Goal: Task Accomplishment & Management: Manage account settings

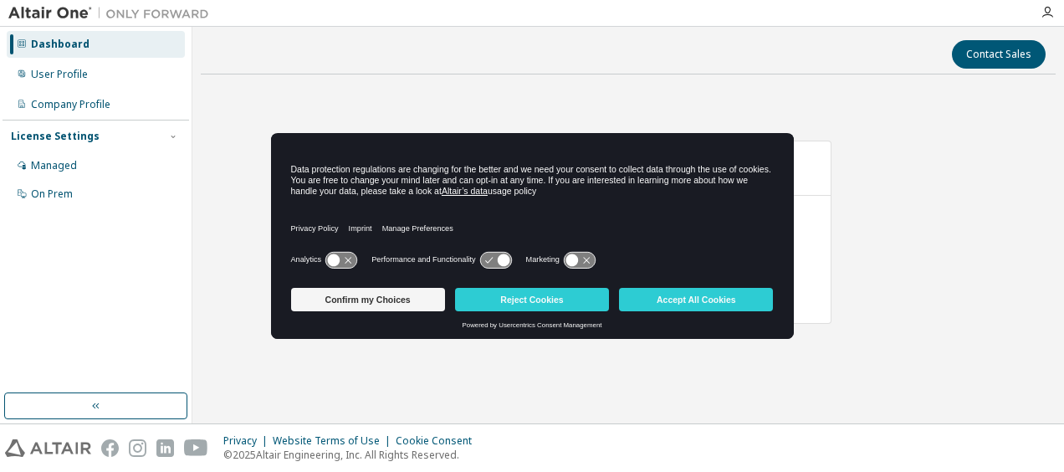
click at [490, 266] on icon at bounding box center [495, 260] width 31 height 16
click at [494, 295] on button "Reject Cookies" at bounding box center [532, 299] width 154 height 23
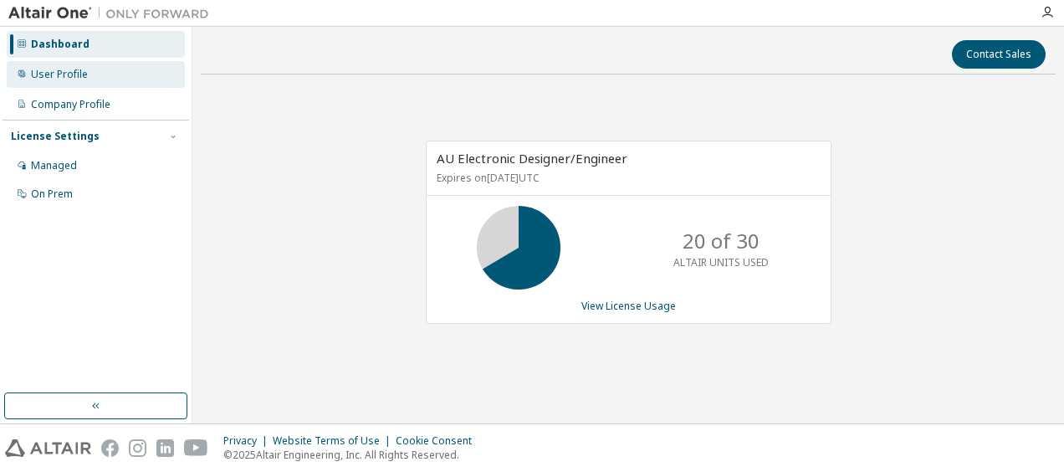
click at [17, 74] on icon at bounding box center [22, 74] width 10 height 10
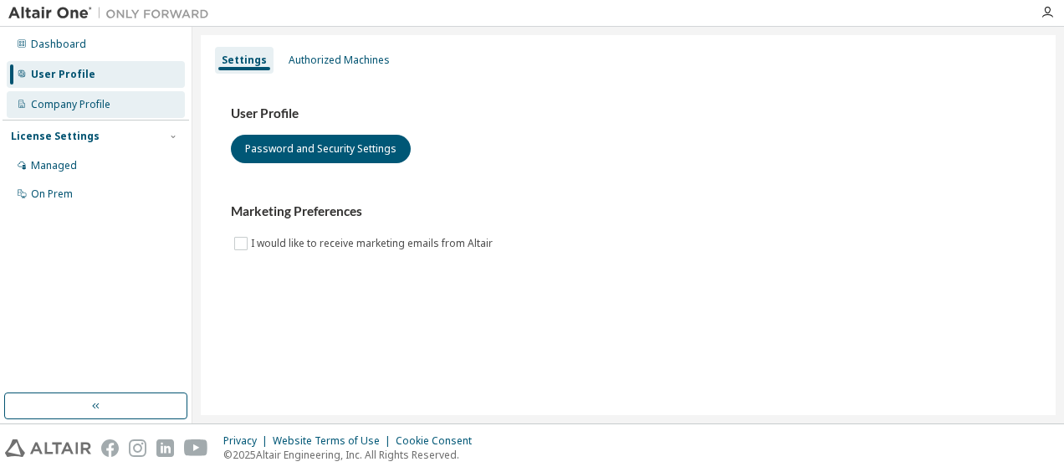
click at [42, 95] on div "Company Profile" at bounding box center [96, 104] width 178 height 27
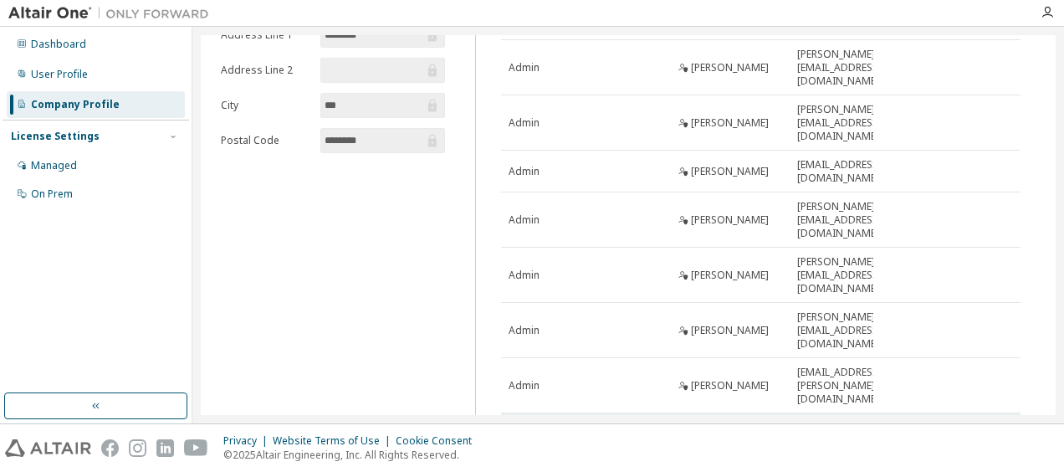
scroll to position [258, 0]
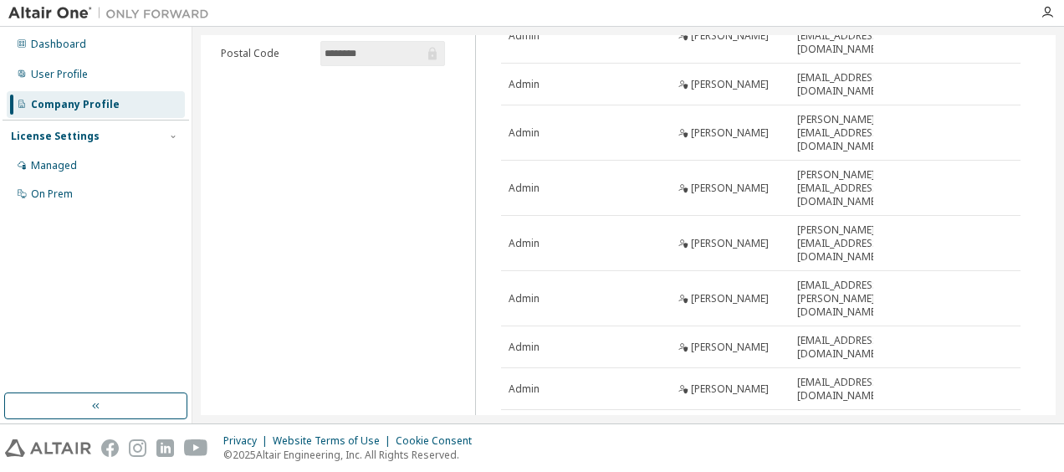
click at [793, 428] on icon "button" at bounding box center [798, 433] width 10 height 10
click at [789, 432] on div "50" at bounding box center [836, 433] width 134 height 20
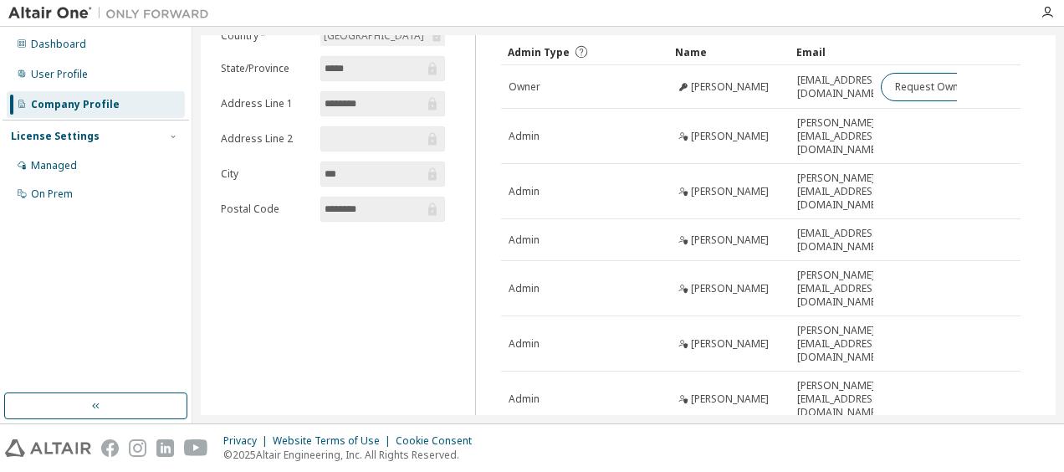
scroll to position [97, 0]
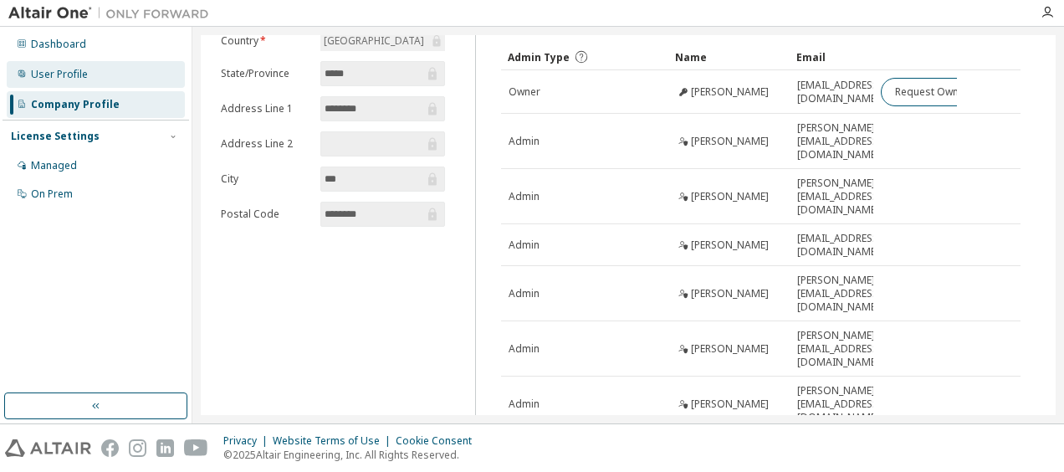
click at [77, 69] on div "User Profile" at bounding box center [59, 74] width 57 height 13
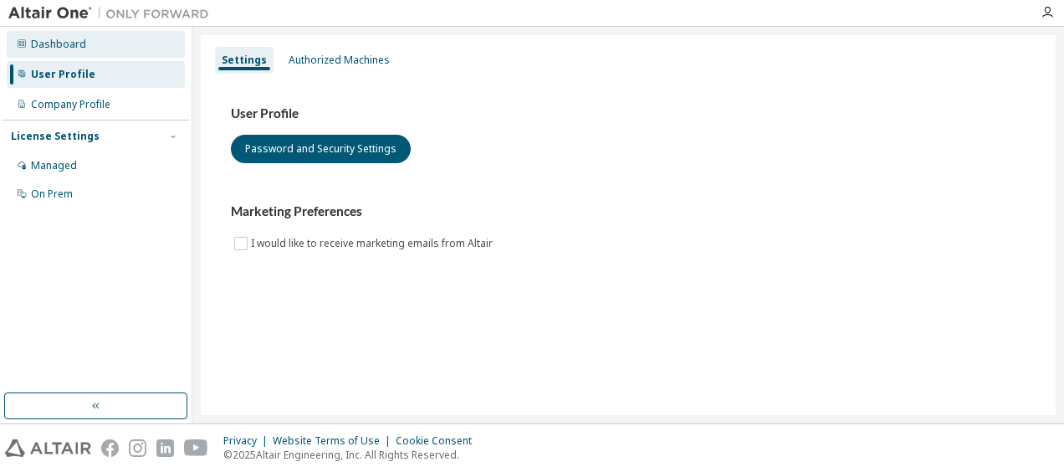
click at [84, 57] on div "Dashboard" at bounding box center [96, 44] width 178 height 27
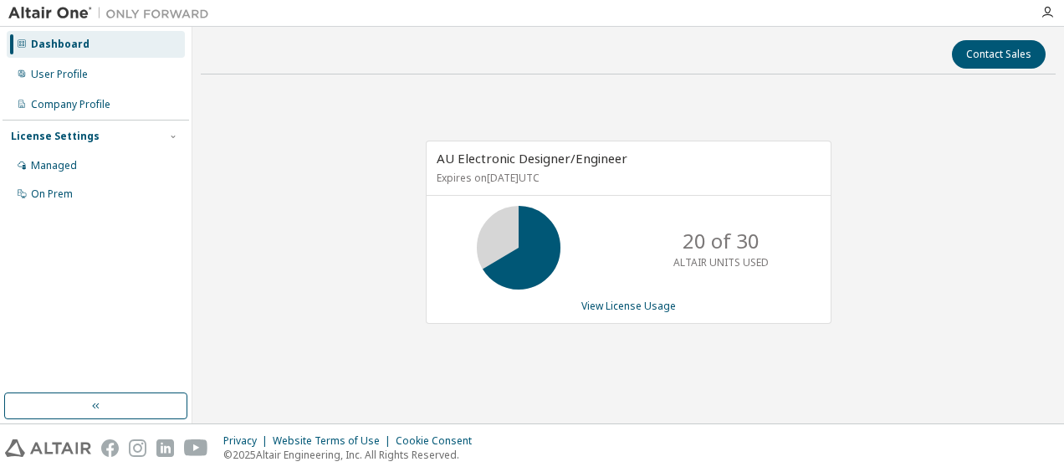
click at [18, 332] on div "Dashboard User Profile Company Profile License Settings Managed On Prem" at bounding box center [96, 210] width 187 height 362
click at [623, 299] on link "View License Usage" at bounding box center [629, 306] width 95 height 14
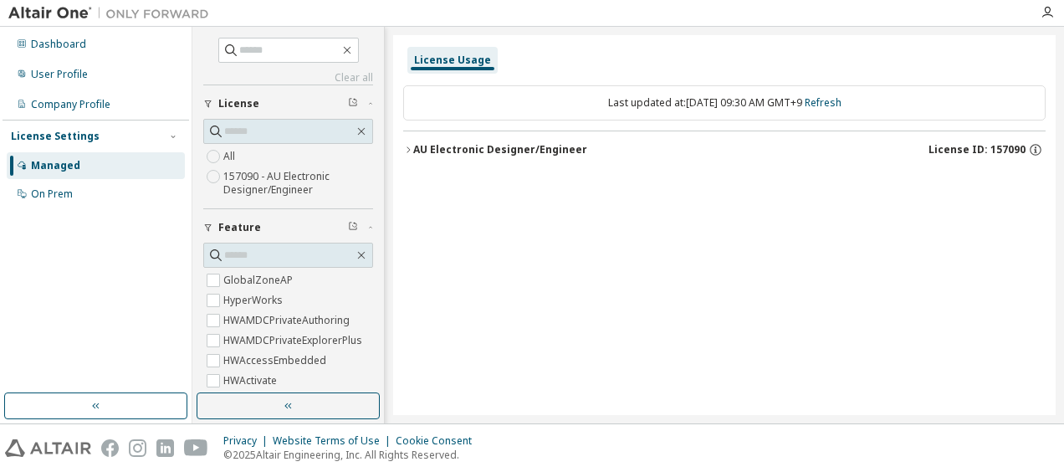
click at [407, 146] on icon "button" at bounding box center [408, 150] width 10 height 10
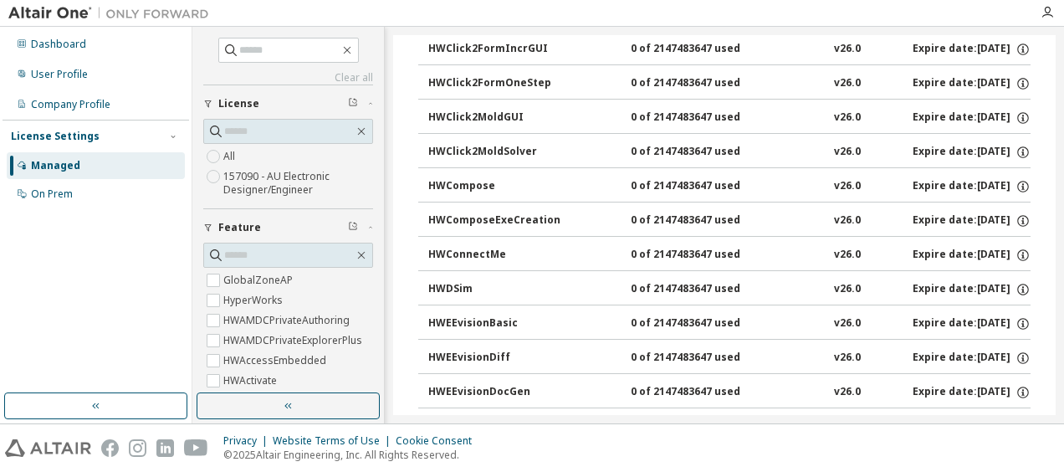
scroll to position [512, 0]
click at [231, 161] on label "All" at bounding box center [230, 156] width 15 height 20
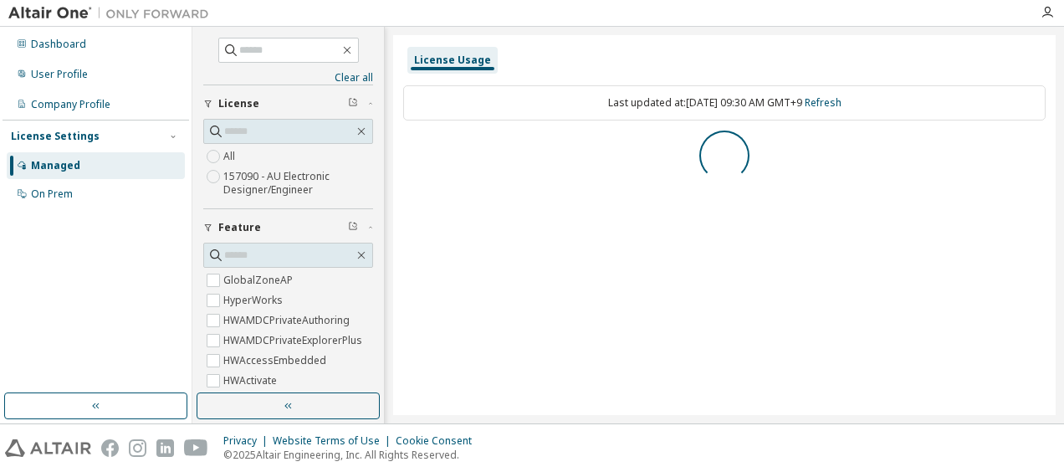
scroll to position [0, 0]
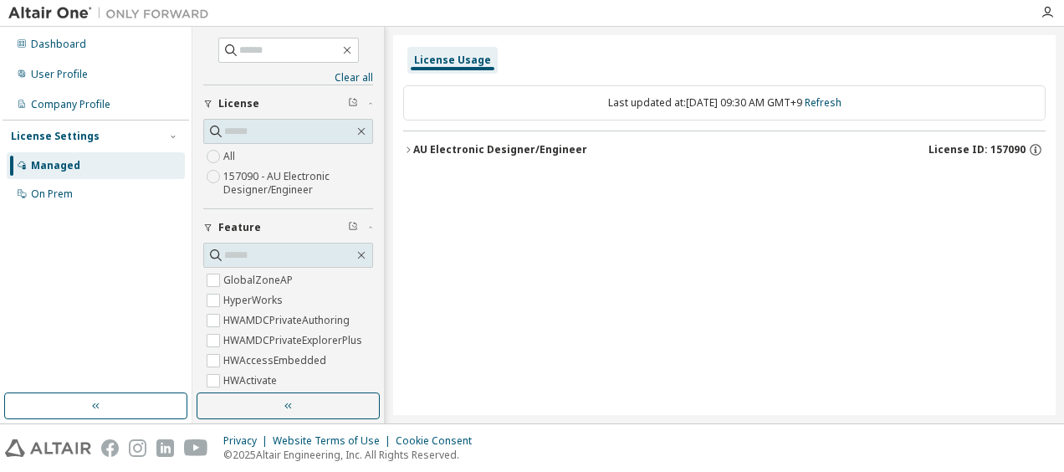
click at [404, 151] on icon "button" at bounding box center [408, 150] width 10 height 10
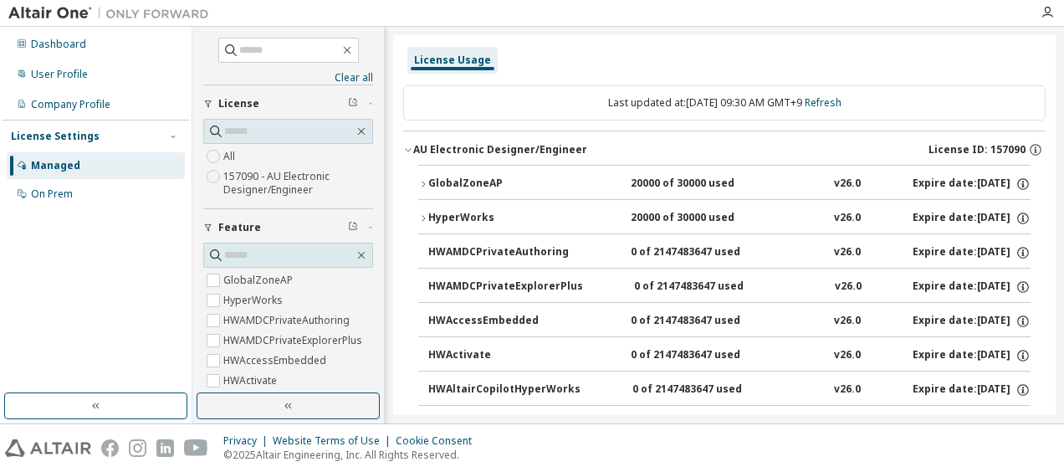
click at [428, 181] on div "GlobalZoneAP" at bounding box center [503, 184] width 151 height 15
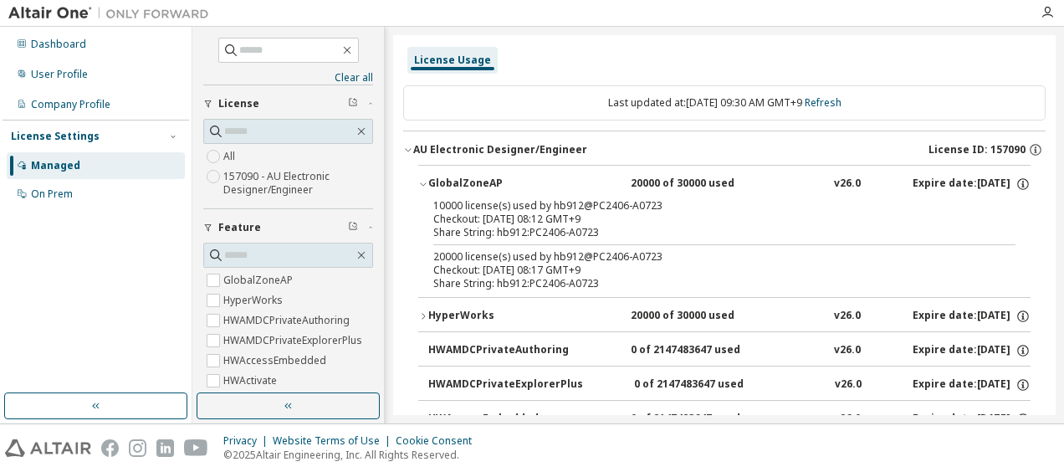
click at [430, 309] on div "HyperWorks" at bounding box center [503, 316] width 151 height 15
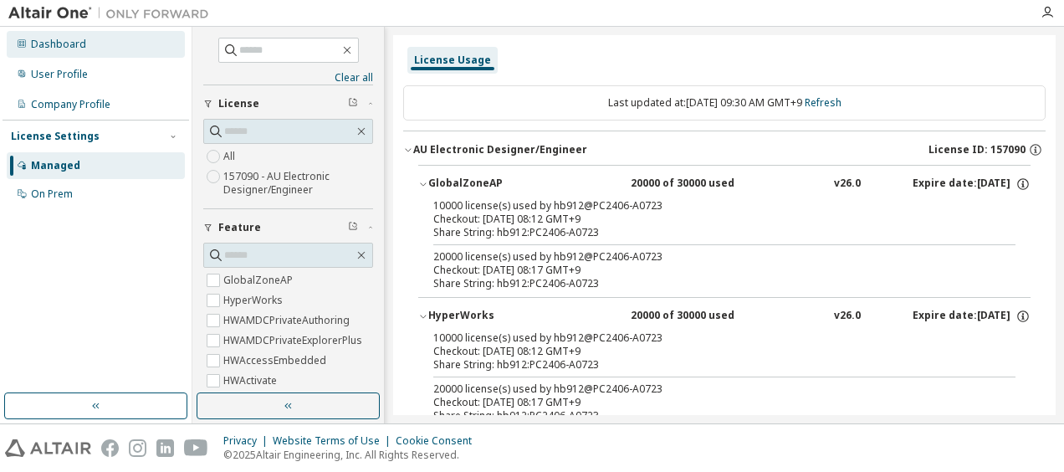
click at [73, 50] on div "Dashboard" at bounding box center [58, 44] width 55 height 13
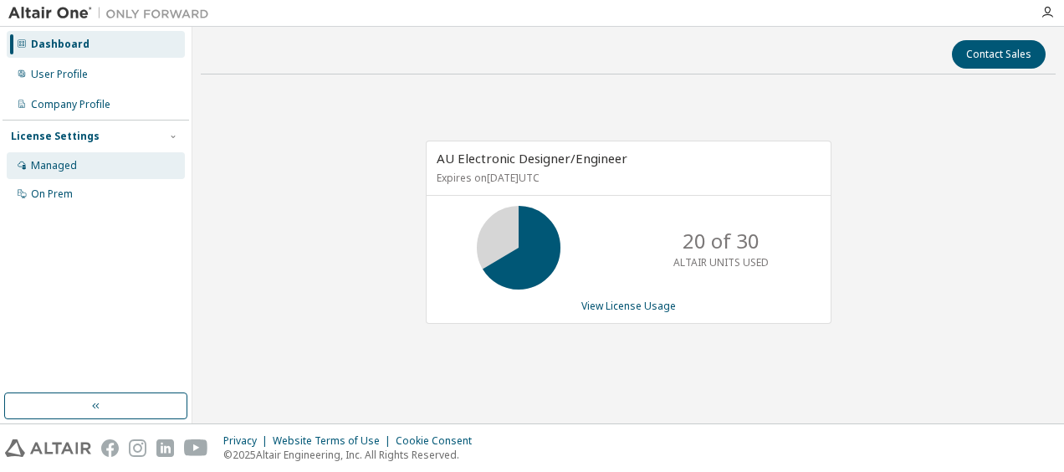
click at [87, 164] on div "Managed" at bounding box center [96, 165] width 178 height 27
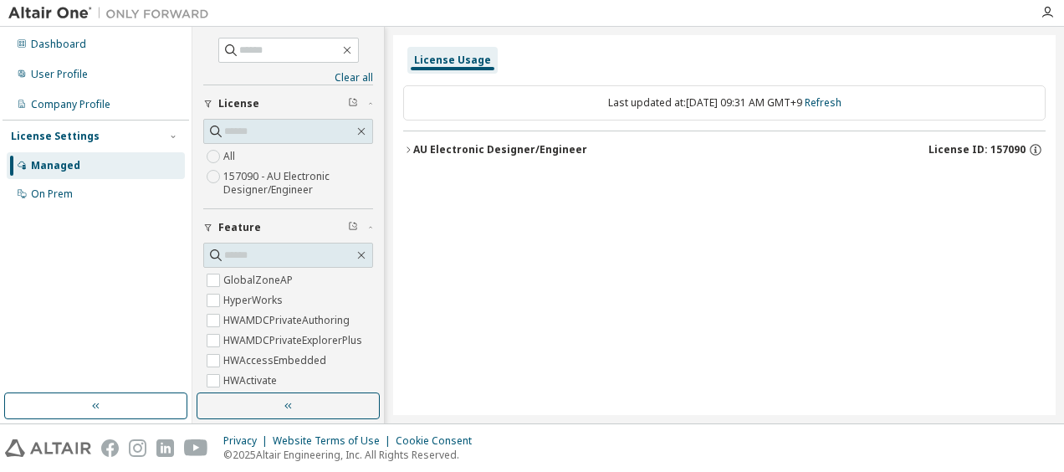
click at [413, 149] on div "AU Electronic Designer/Engineer" at bounding box center [500, 149] width 174 height 13
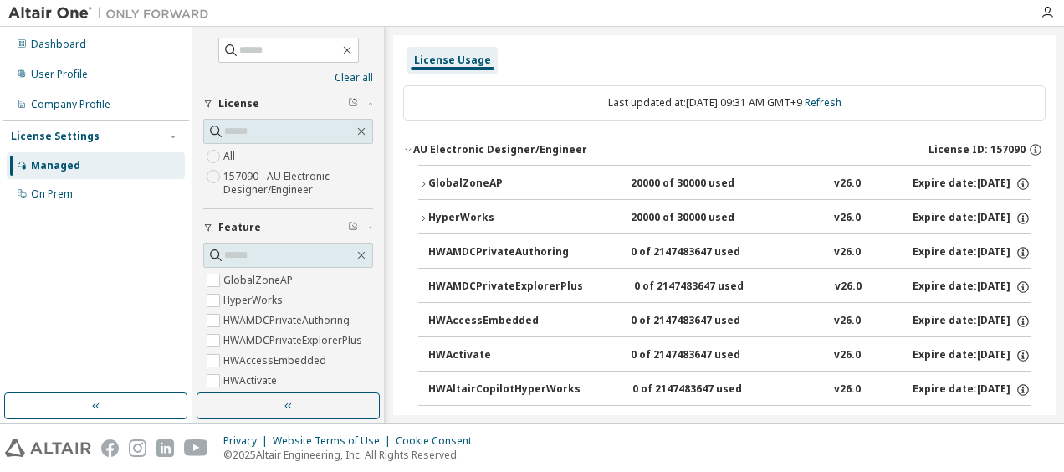
click at [423, 188] on button "GlobalZoneAP 20000 of 30000 used v26.0 Expire date: [DATE]" at bounding box center [724, 184] width 613 height 37
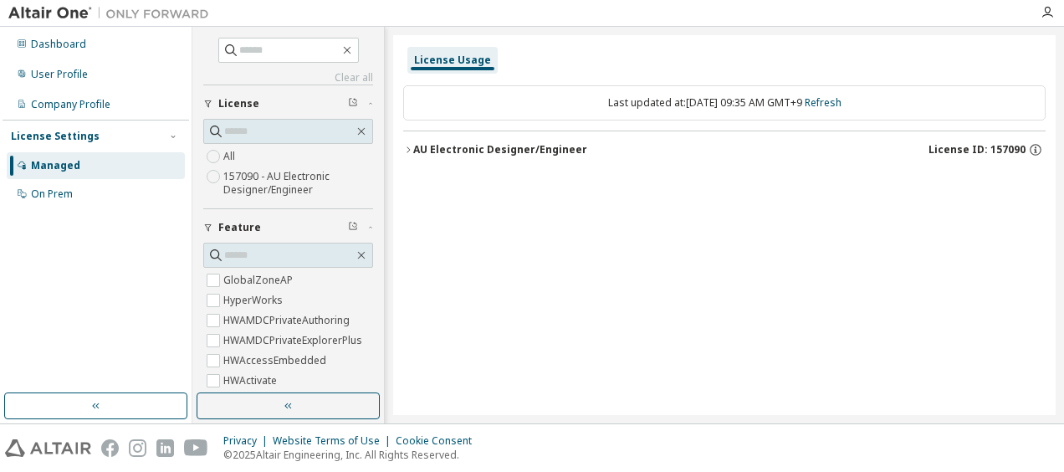
click at [401, 152] on div "License Usage Last updated at: Mon 2025-10-06 09:35 AM GMT+9 Refresh AU Electro…" at bounding box center [724, 225] width 663 height 380
click at [418, 155] on div "AU Electronic Designer/Engineer" at bounding box center [500, 149] width 174 height 13
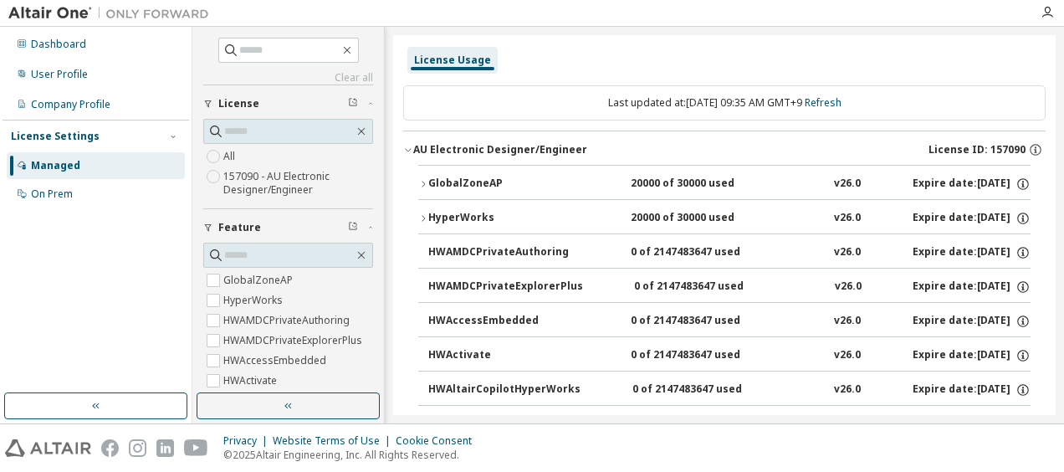
click at [427, 179] on icon "button" at bounding box center [423, 184] width 10 height 10
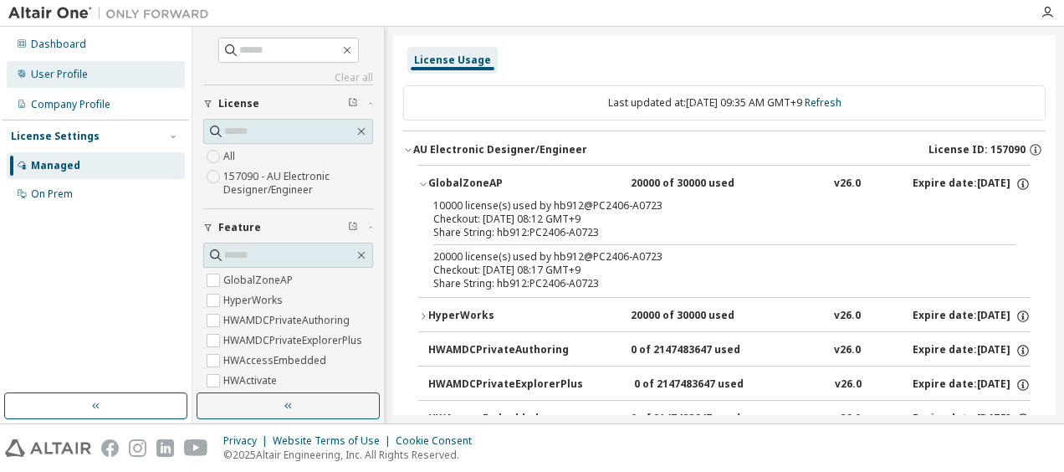
click at [54, 78] on div "User Profile" at bounding box center [59, 74] width 57 height 13
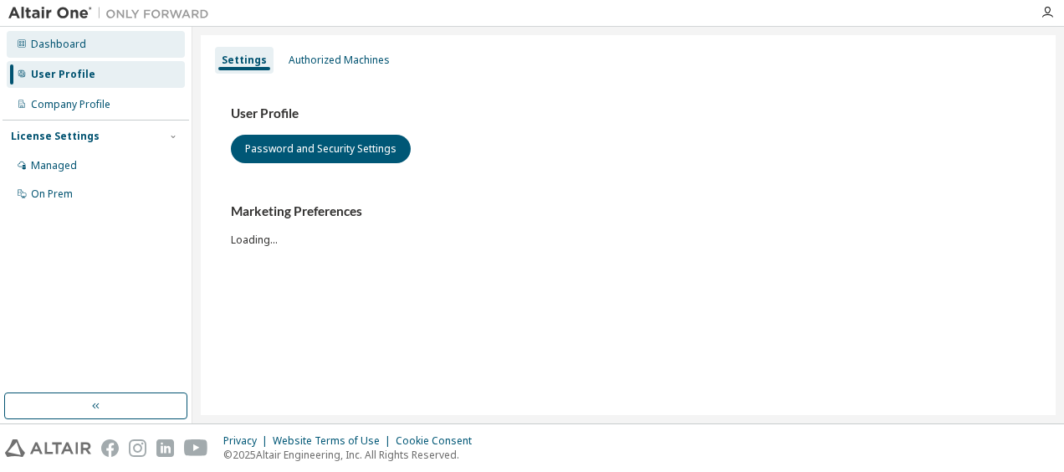
click at [54, 52] on div "Dashboard" at bounding box center [96, 44] width 178 height 27
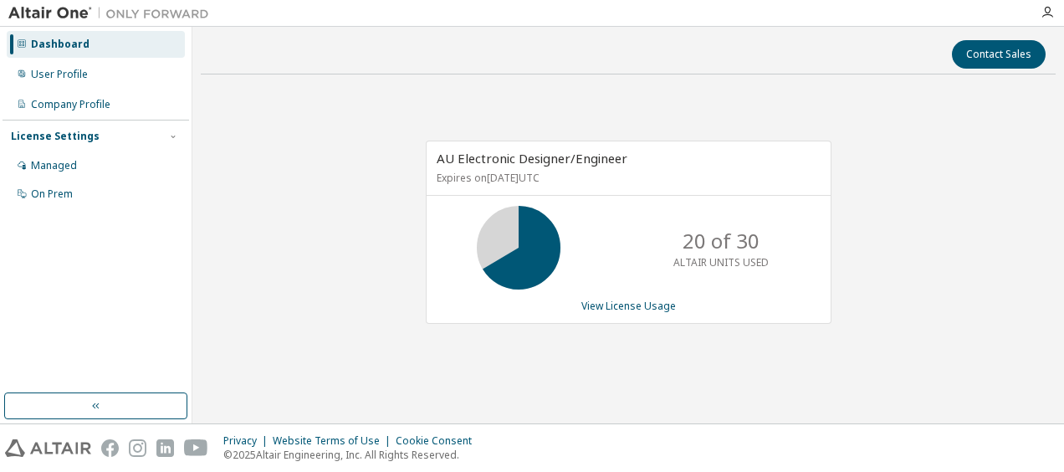
click at [714, 244] on p "20 of 30" at bounding box center [721, 241] width 77 height 28
click at [78, 171] on div "Managed" at bounding box center [96, 165] width 178 height 27
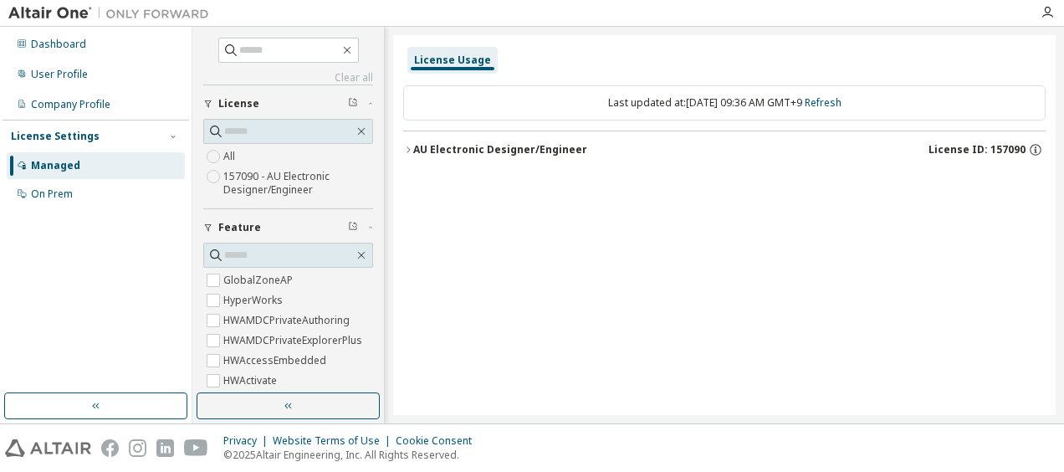
click at [427, 159] on button "AU Electronic Designer/Engineer License ID: 157090" at bounding box center [724, 149] width 643 height 37
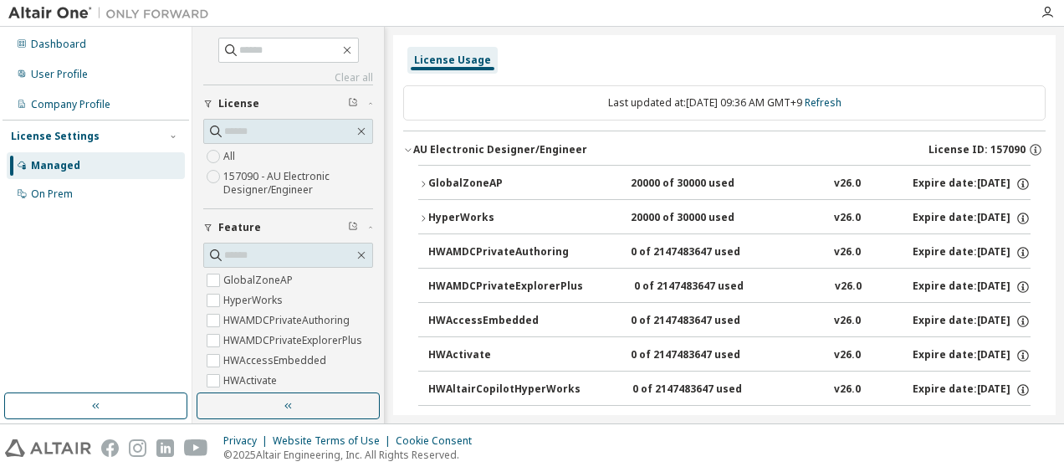
click at [420, 182] on icon "button" at bounding box center [423, 184] width 10 height 10
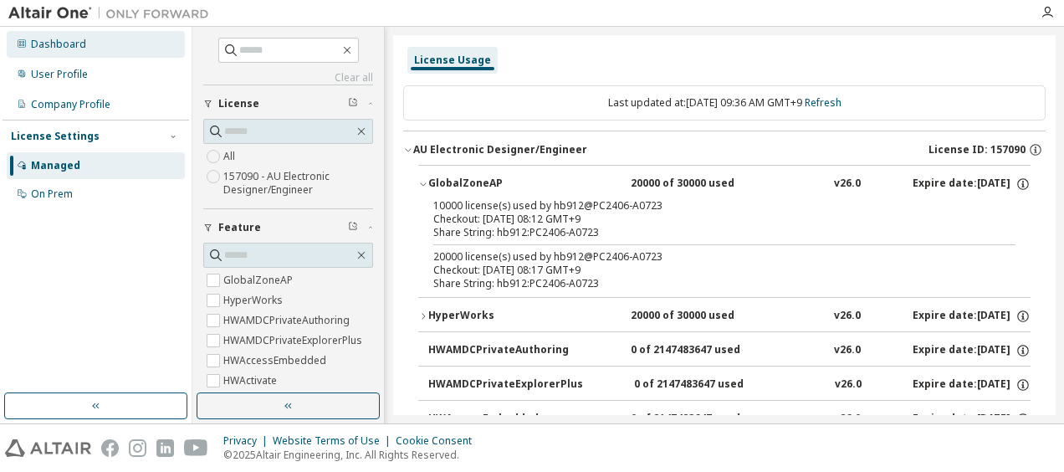
click at [79, 44] on div "Dashboard" at bounding box center [58, 44] width 55 height 13
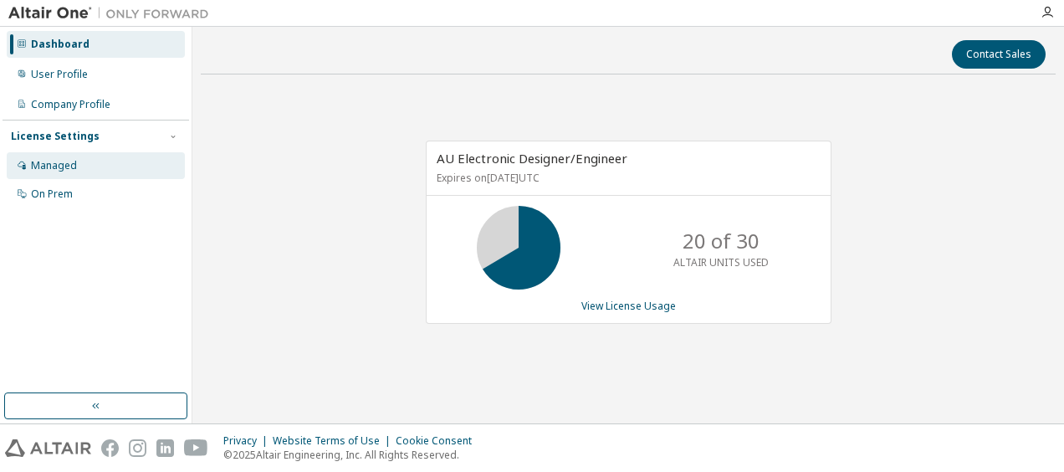
click at [50, 172] on div "Managed" at bounding box center [54, 165] width 46 height 13
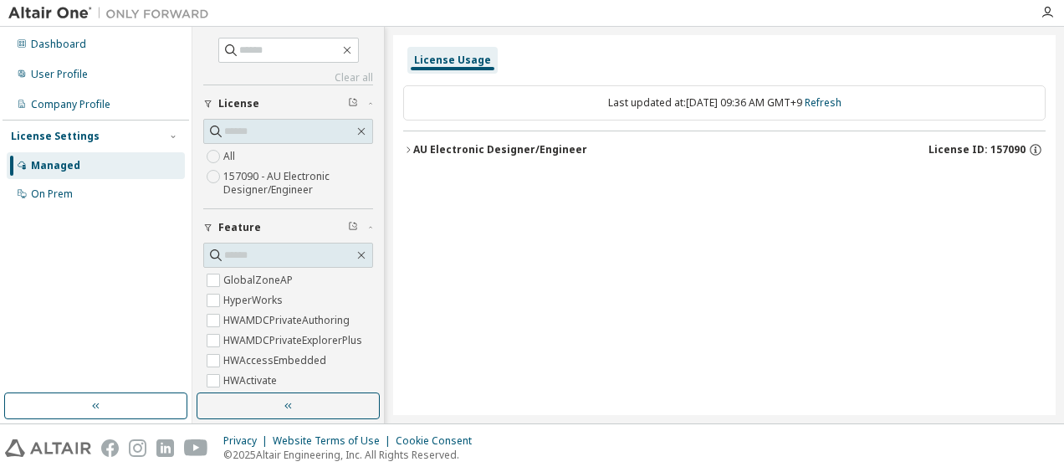
click at [408, 150] on icon "button" at bounding box center [408, 150] width 10 height 10
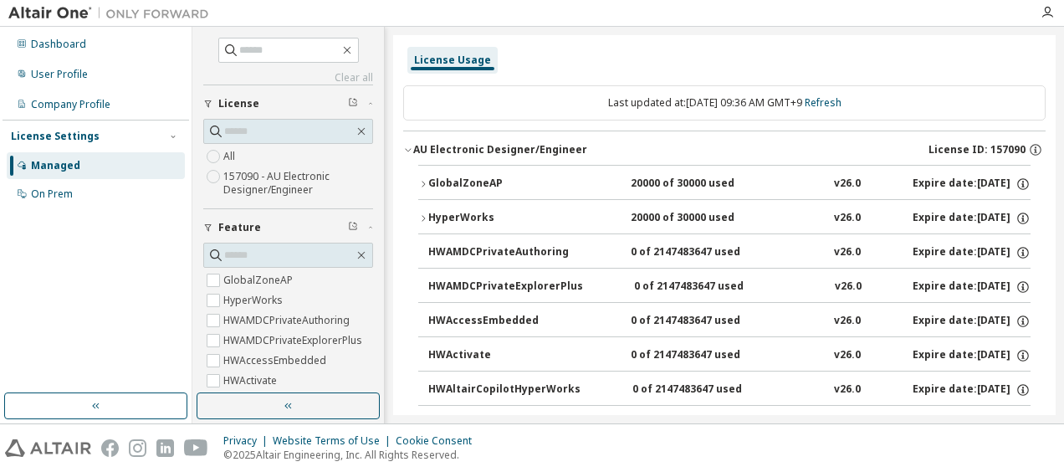
click at [424, 216] on icon "button" at bounding box center [423, 218] width 10 height 10
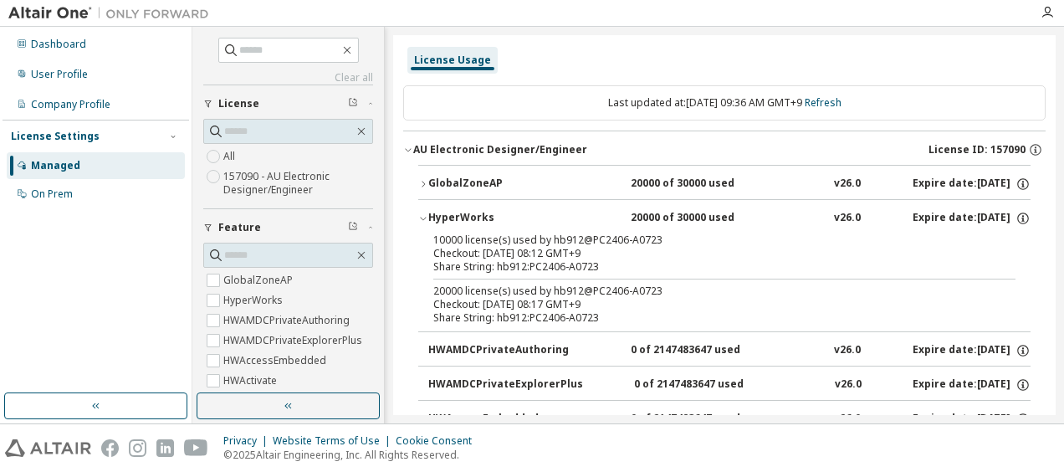
click at [428, 188] on div "GlobalZoneAP" at bounding box center [503, 184] width 151 height 15
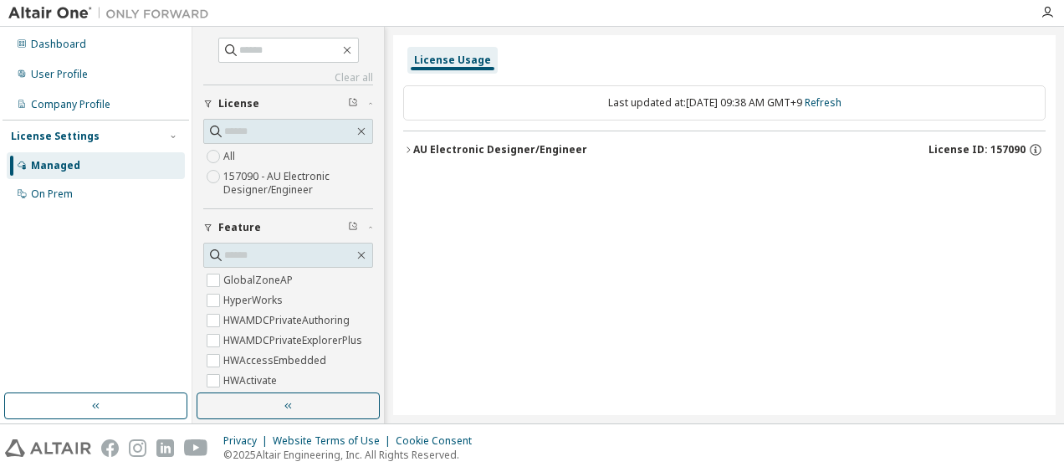
click at [400, 147] on div "License Usage Last updated at: [DATE] 09:38 AM GMT+9 Refresh AU Electronic Desi…" at bounding box center [724, 225] width 663 height 380
click at [410, 152] on icon "button" at bounding box center [408, 150] width 10 height 10
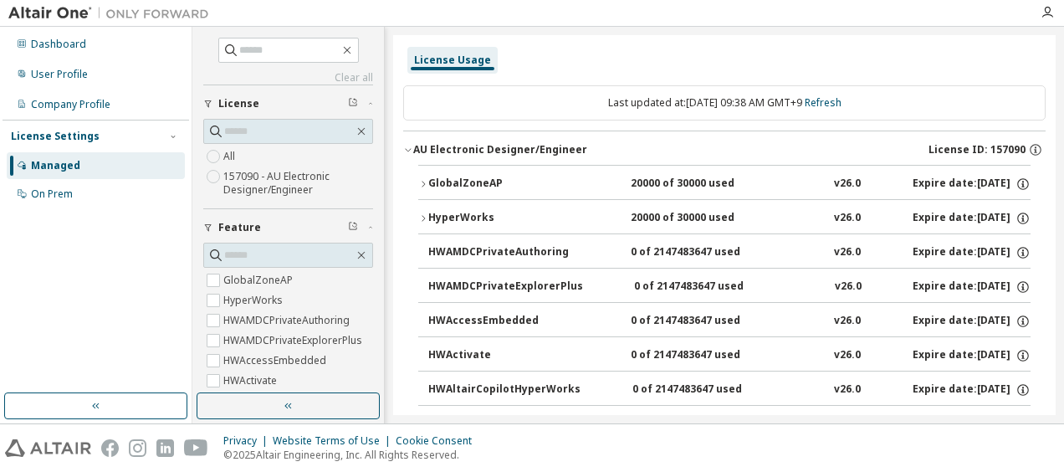
click at [418, 186] on button "GlobalZoneAP 20000 of 30000 used v26.0 Expire date: [DATE]" at bounding box center [724, 184] width 613 height 37
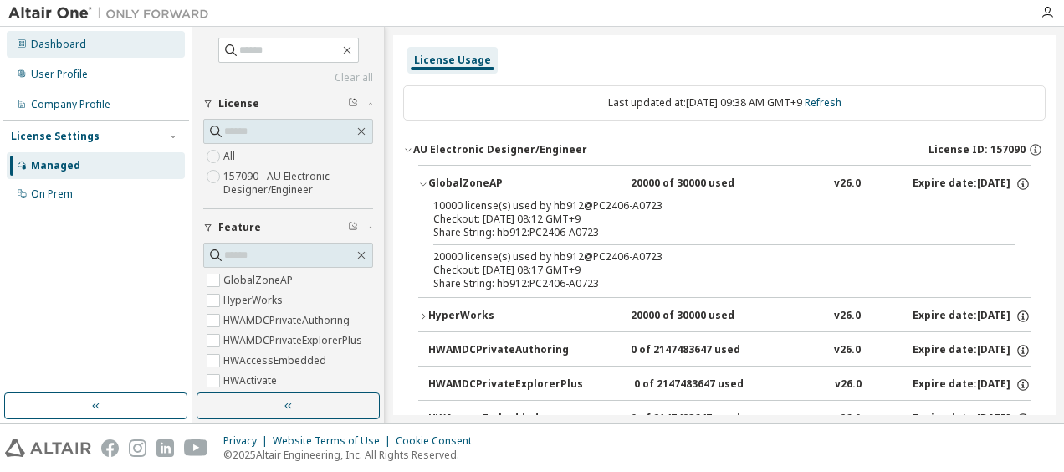
click at [87, 57] on div "Dashboard" at bounding box center [96, 44] width 178 height 27
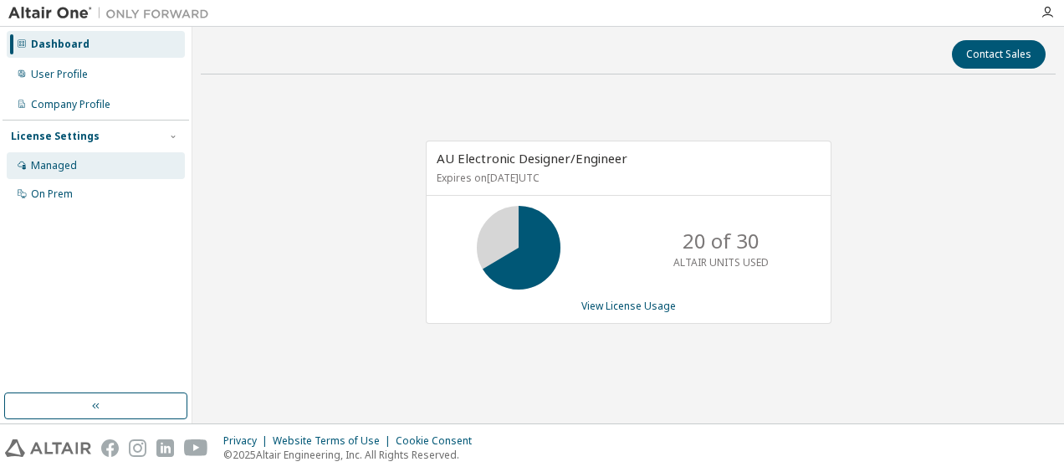
click at [55, 168] on div "Managed" at bounding box center [54, 165] width 46 height 13
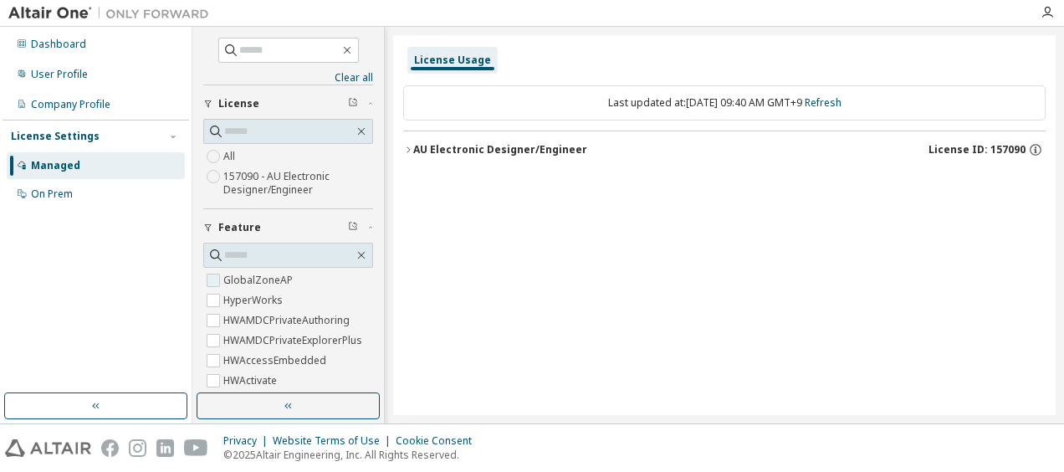
click at [282, 270] on label "GlobalZoneAP" at bounding box center [259, 280] width 73 height 20
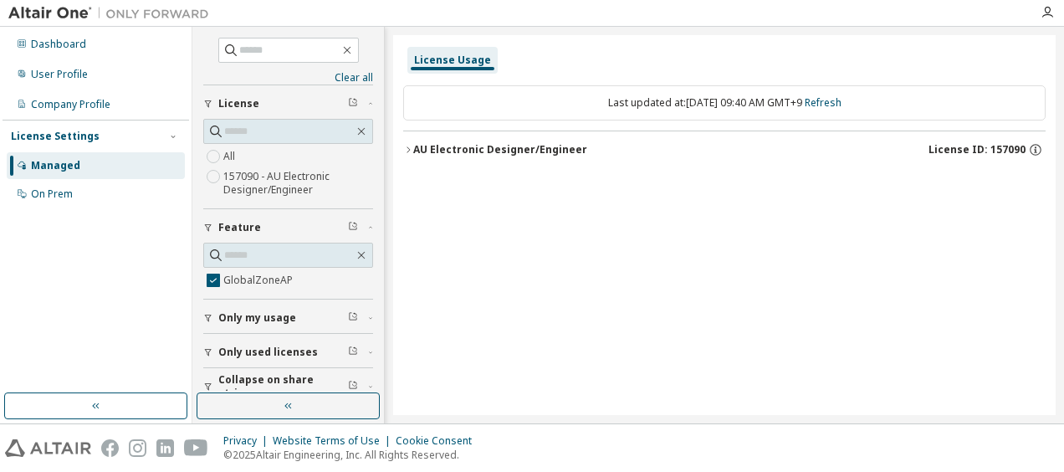
click at [410, 146] on icon "button" at bounding box center [408, 150] width 10 height 10
click at [422, 184] on icon "button" at bounding box center [423, 184] width 10 height 10
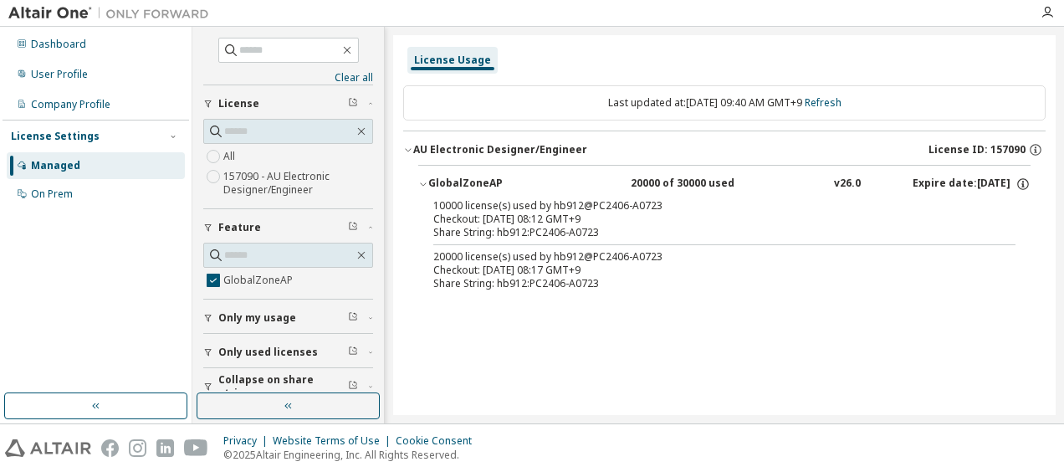
click at [462, 230] on div "Share String: hb912:PC2406-A0723" at bounding box center [704, 232] width 542 height 13
click at [648, 180] on div "20000 of 30000 used" at bounding box center [706, 184] width 151 height 15
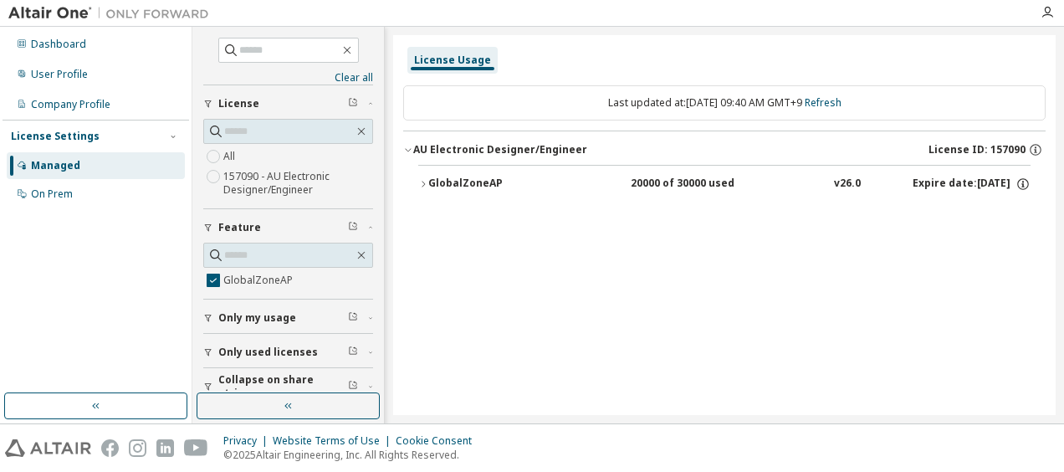
click at [648, 180] on div "20000 of 30000 used" at bounding box center [706, 184] width 151 height 15
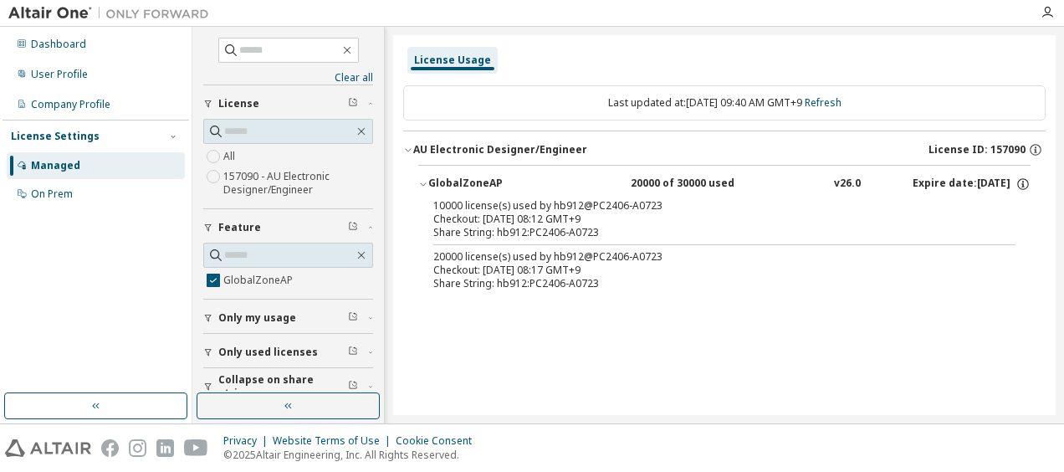
scroll to position [16, 0]
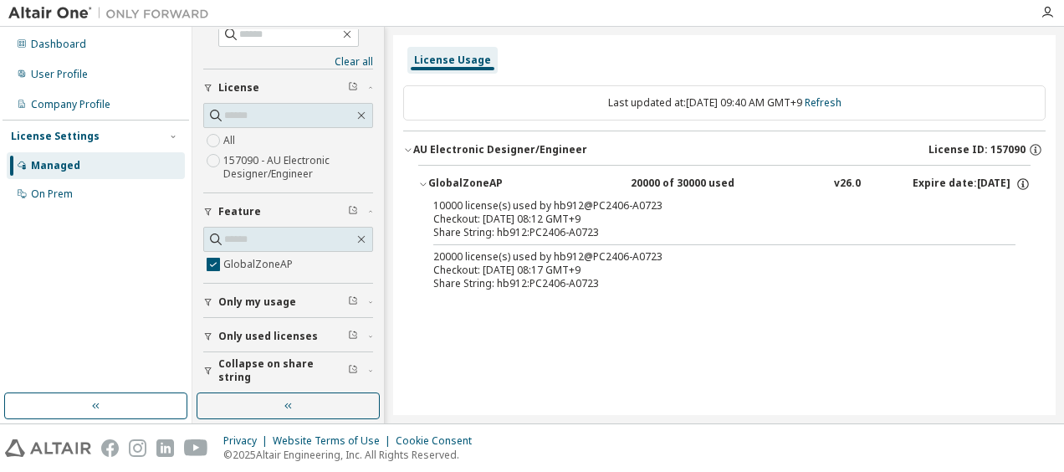
click at [273, 300] on span "Only my usage" at bounding box center [257, 301] width 78 height 13
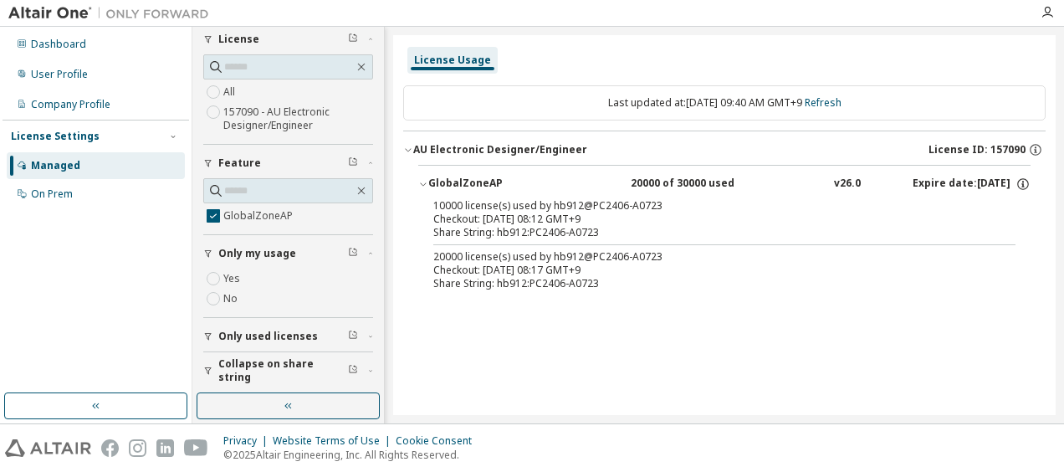
click at [238, 339] on span "Only used licenses" at bounding box center [268, 336] width 100 height 13
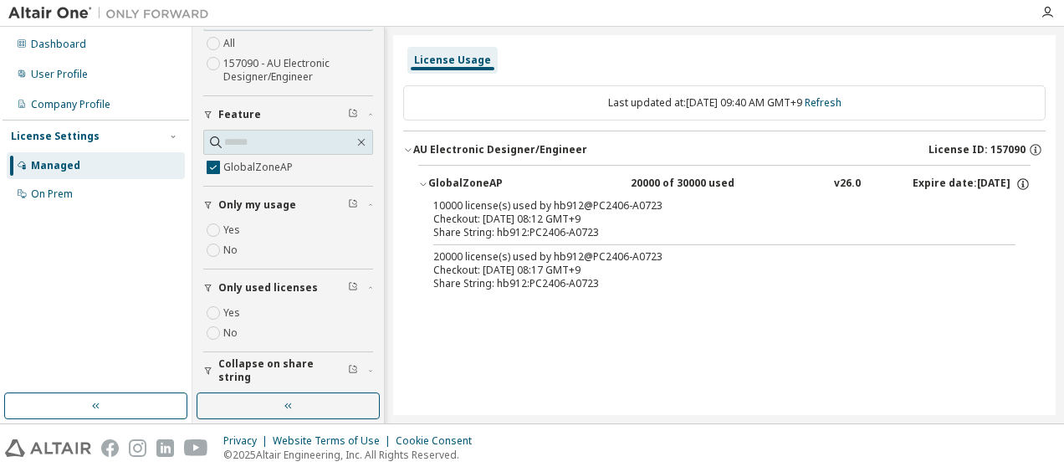
click at [224, 365] on span "Collapse on share string" at bounding box center [283, 370] width 130 height 27
click at [221, 400] on button "button" at bounding box center [288, 405] width 183 height 27
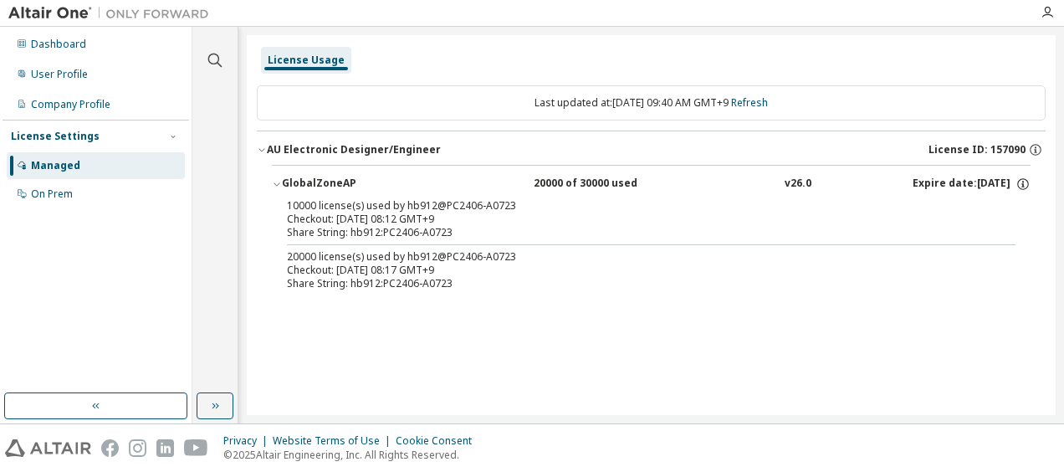
click at [224, 388] on div "Clear all Collapse on share string Yes No Only used licenses Yes No Only my usa…" at bounding box center [215, 210] width 40 height 362
click at [217, 405] on icon "button" at bounding box center [216, 406] width 7 height 6
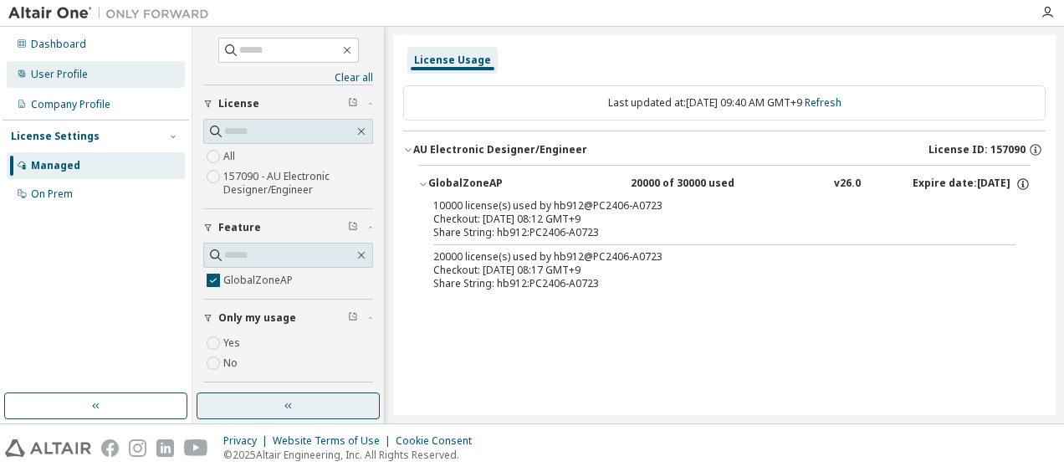
click at [47, 85] on div "User Profile" at bounding box center [96, 74] width 178 height 27
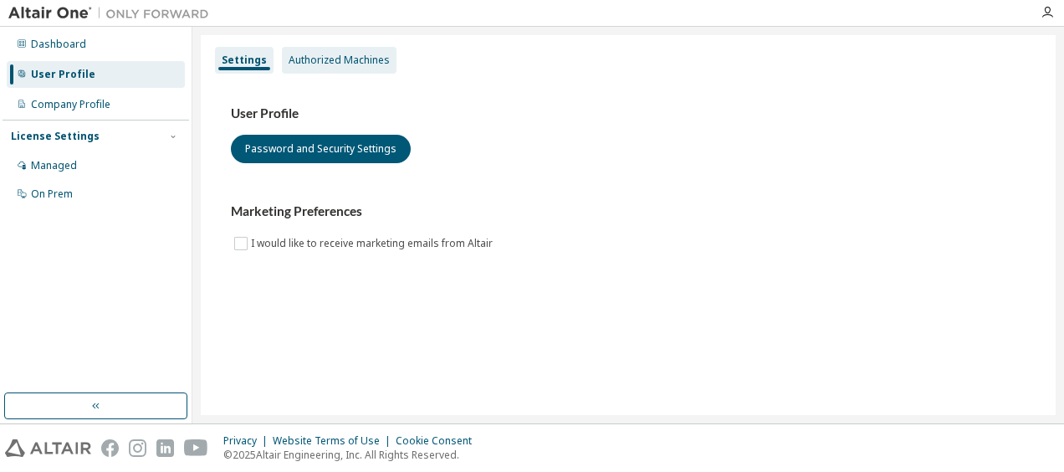
click at [318, 49] on div "Authorized Machines" at bounding box center [339, 60] width 115 height 27
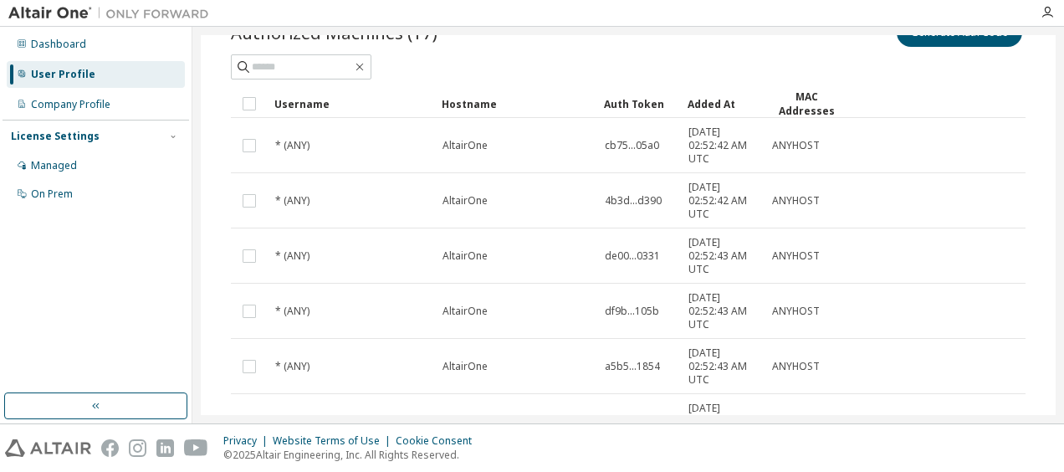
scroll to position [79, 0]
click at [67, 44] on div "Dashboard" at bounding box center [58, 44] width 55 height 13
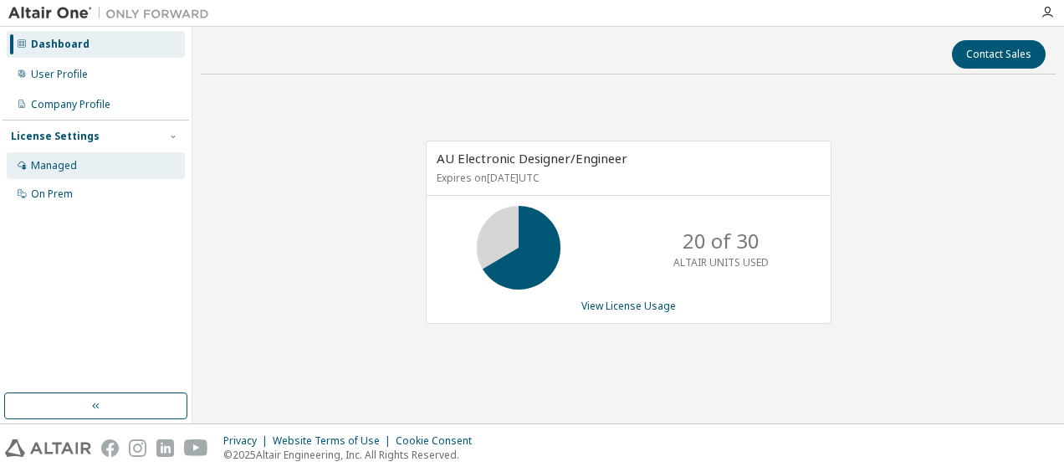
click at [126, 169] on div "Managed" at bounding box center [96, 165] width 178 height 27
